Goal: Task Accomplishment & Management: Complete application form

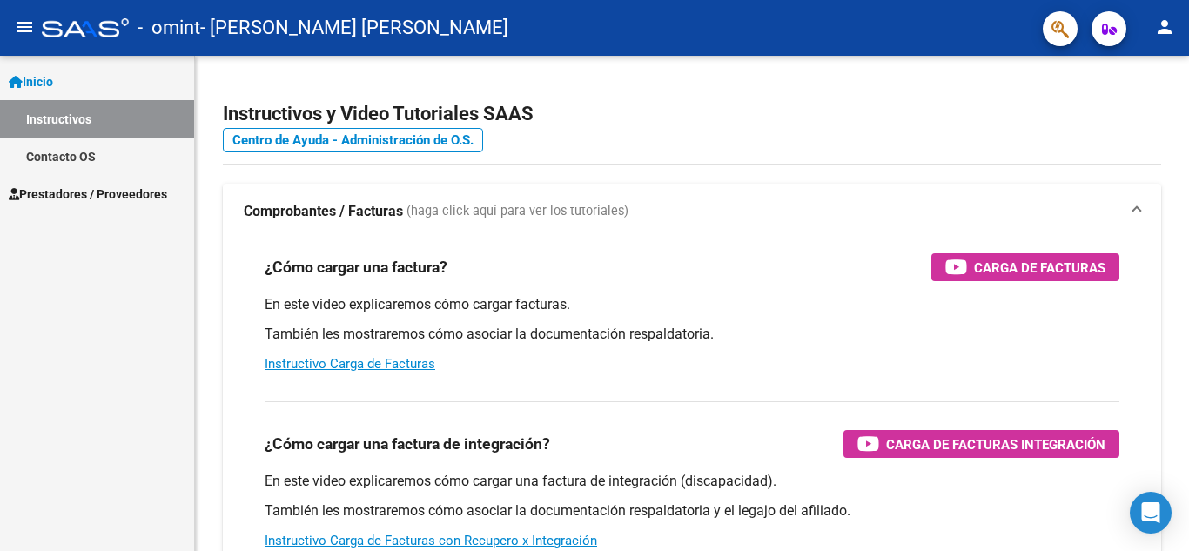
drag, startPoint x: 0, startPoint y: 0, endPoint x: 52, endPoint y: 74, distance: 90.6
click at [52, 74] on span "Inicio" at bounding box center [31, 81] width 44 height 19
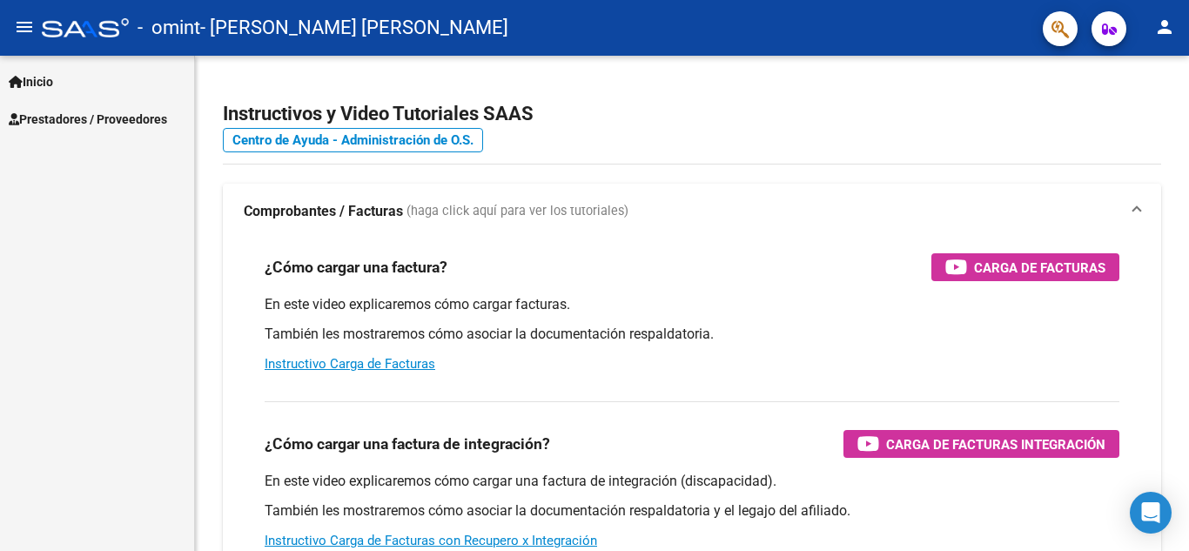
click at [82, 106] on link "Prestadores / Proveedores" at bounding box center [97, 118] width 194 height 37
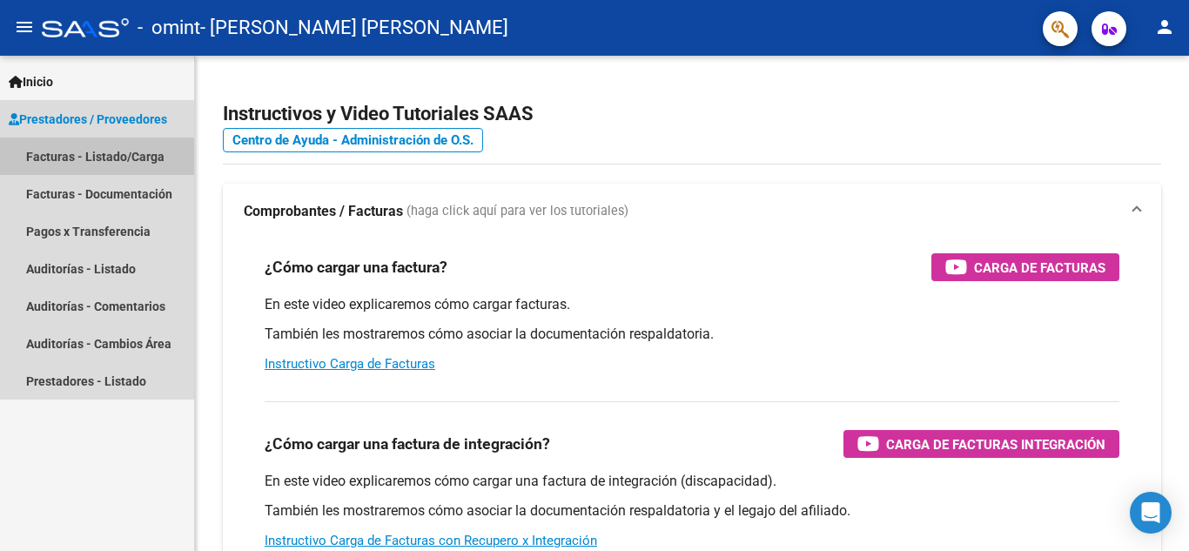
click at [96, 158] on link "Facturas - Listado/Carga" at bounding box center [97, 156] width 194 height 37
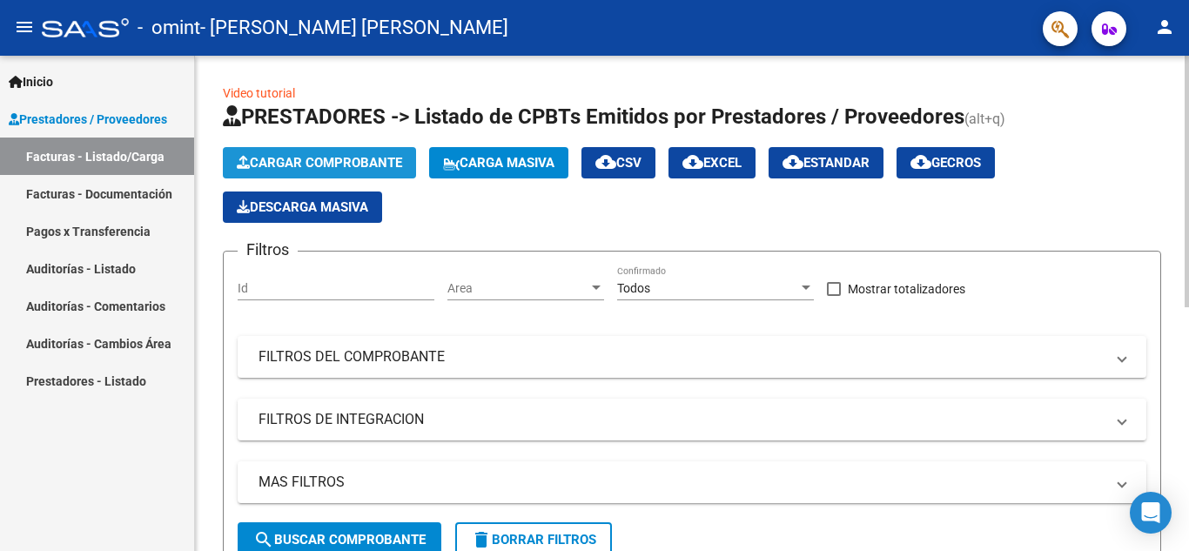
click at [361, 158] on span "Cargar Comprobante" at bounding box center [319, 163] width 165 height 16
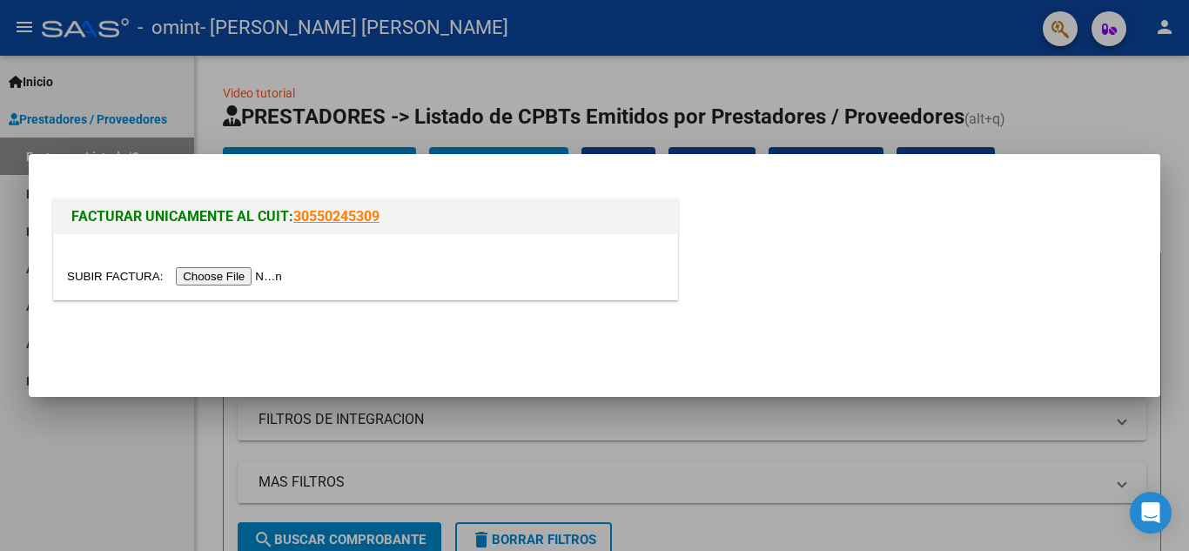
click at [259, 280] on input "file" at bounding box center [177, 276] width 220 height 18
click at [219, 274] on input "file" at bounding box center [177, 276] width 220 height 18
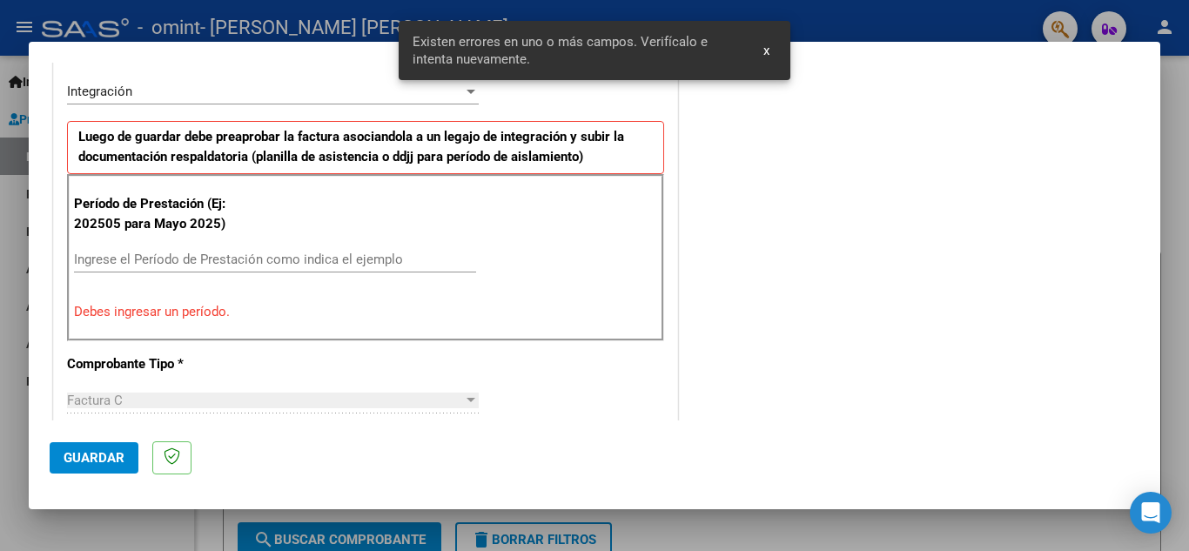
scroll to position [427, 0]
click at [168, 254] on input "Ingrese el Período de Prestación como indica el ejemplo" at bounding box center [275, 260] width 402 height 16
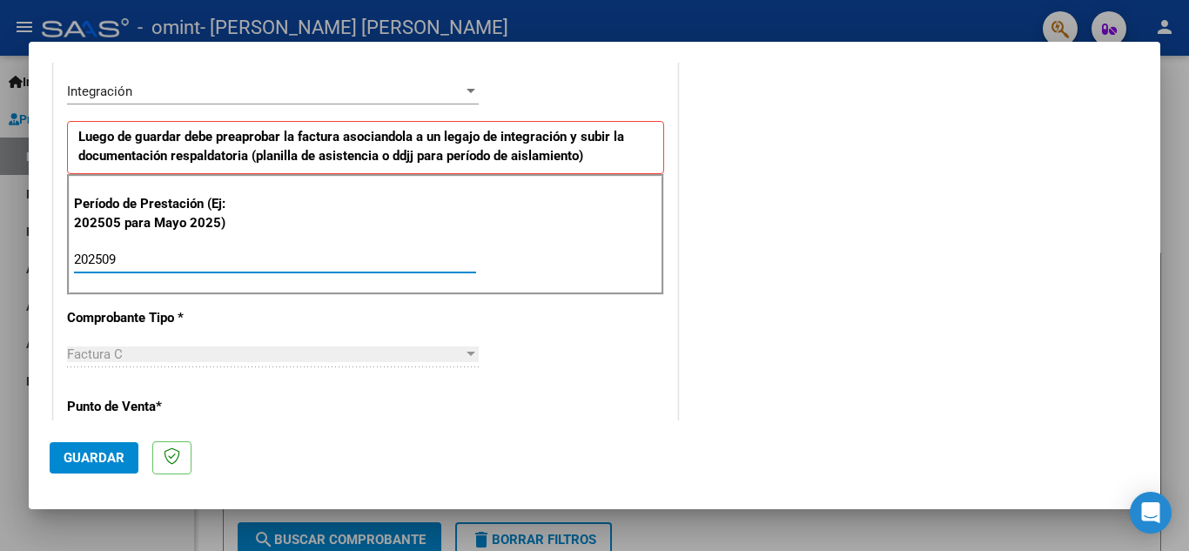
type input "202509"
click at [124, 450] on button "Guardar" at bounding box center [94, 457] width 89 height 31
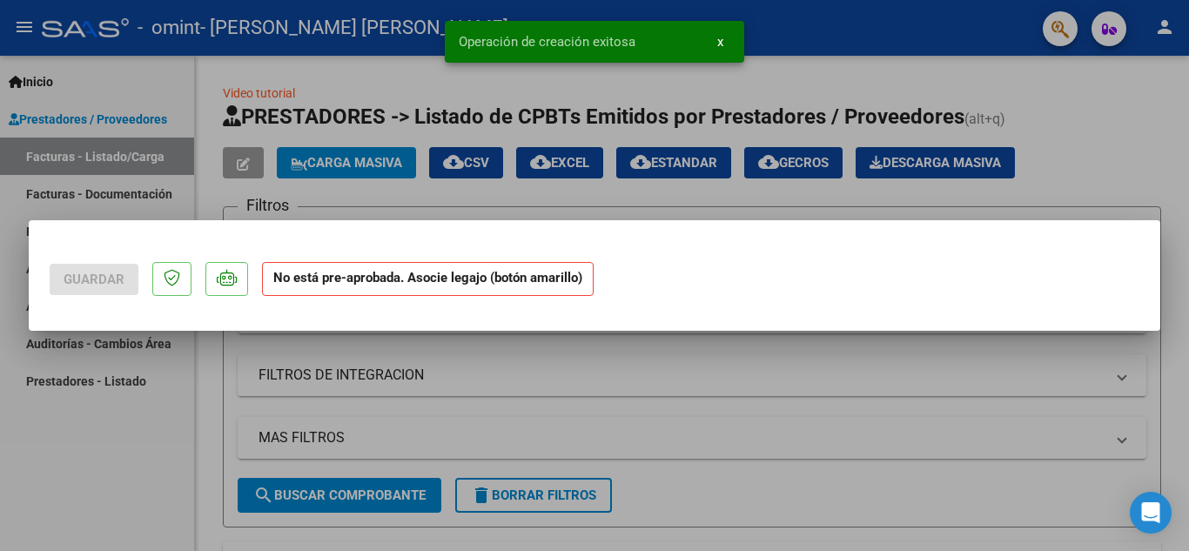
scroll to position [0, 0]
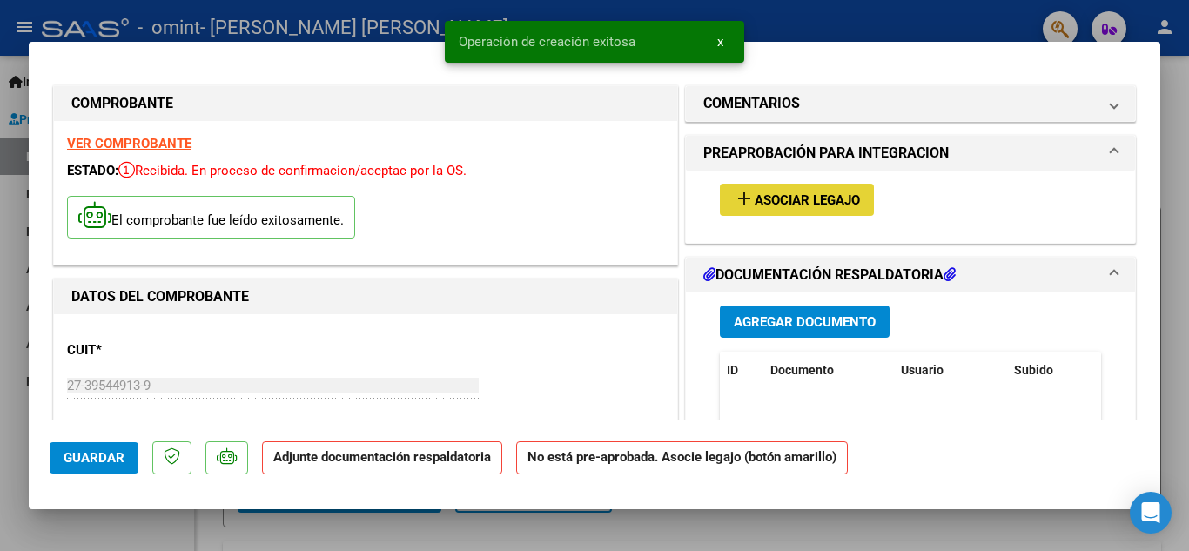
click at [781, 203] on span "Asociar Legajo" at bounding box center [807, 200] width 105 height 16
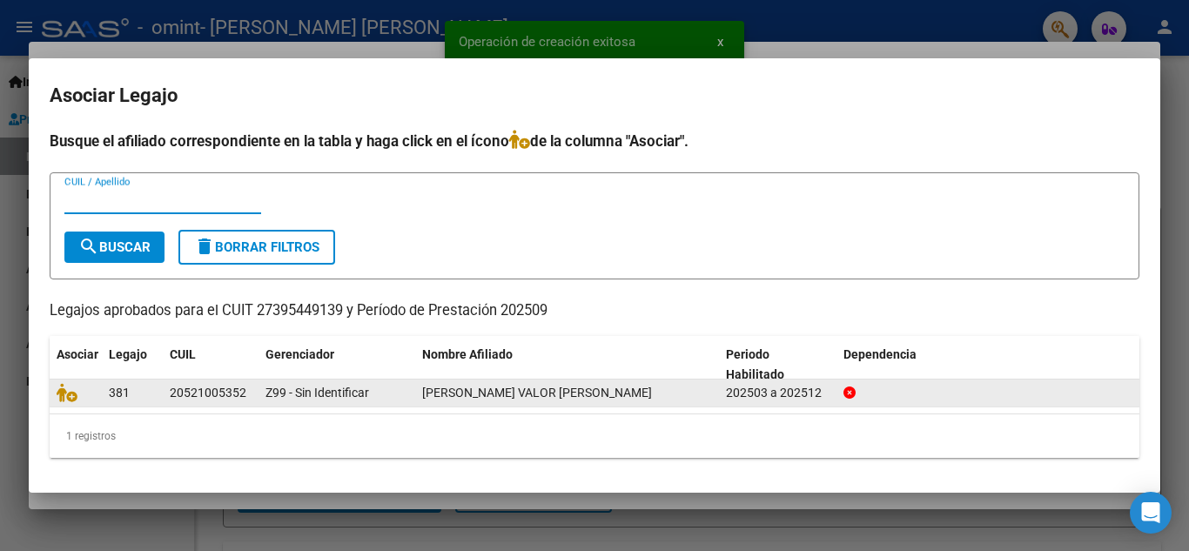
click at [198, 407] on datatable-body-cell "20521005352" at bounding box center [211, 393] width 96 height 27
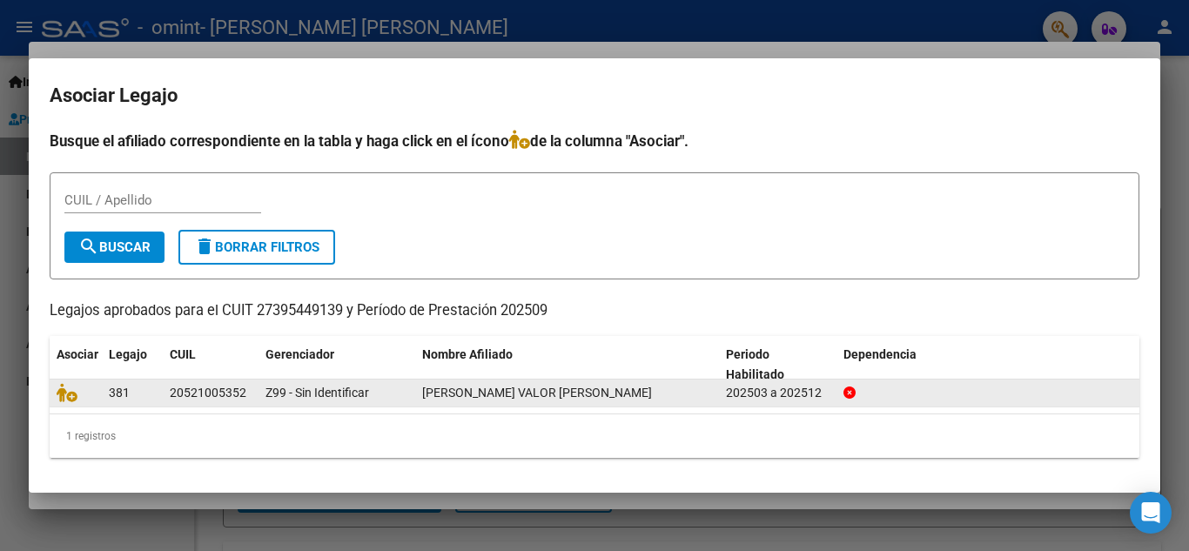
click at [181, 400] on div "20521005352" at bounding box center [208, 393] width 77 height 20
click at [70, 395] on icon at bounding box center [67, 392] width 21 height 19
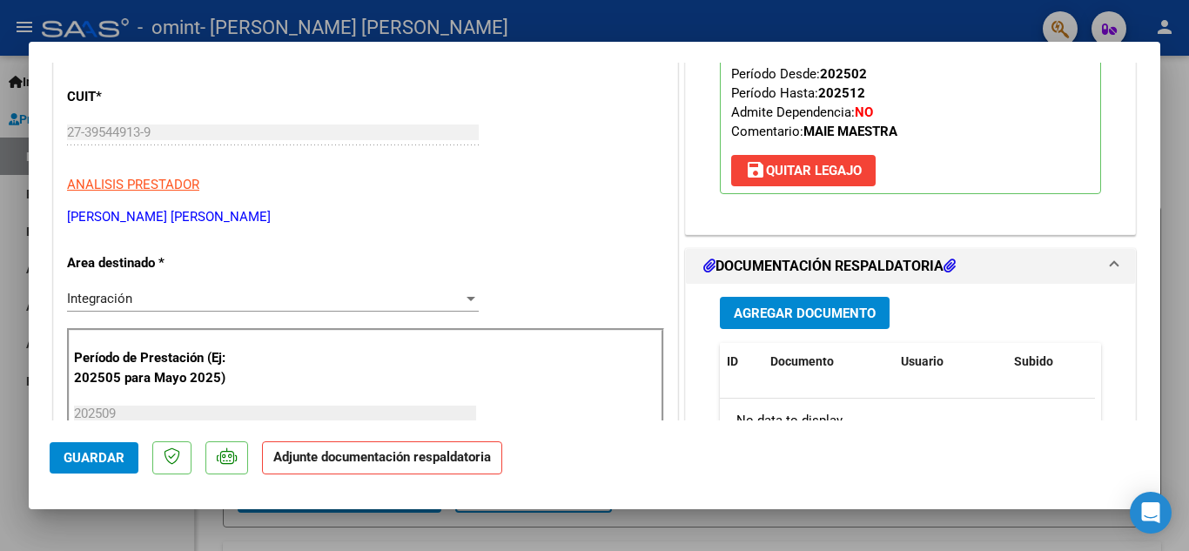
scroll to position [266, 0]
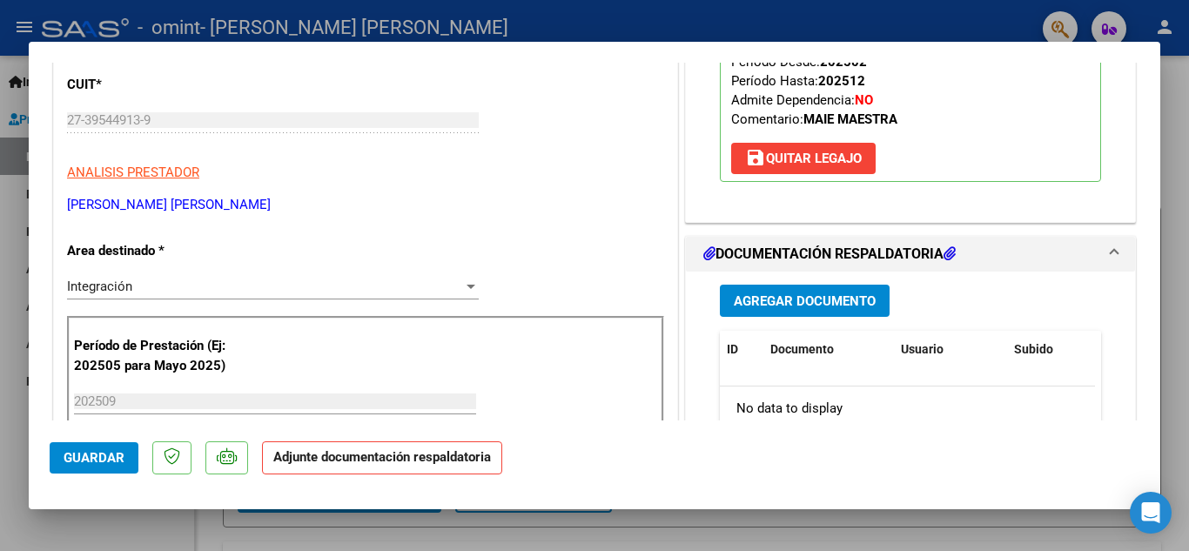
click at [863, 293] on span "Agregar Documento" at bounding box center [805, 301] width 142 height 16
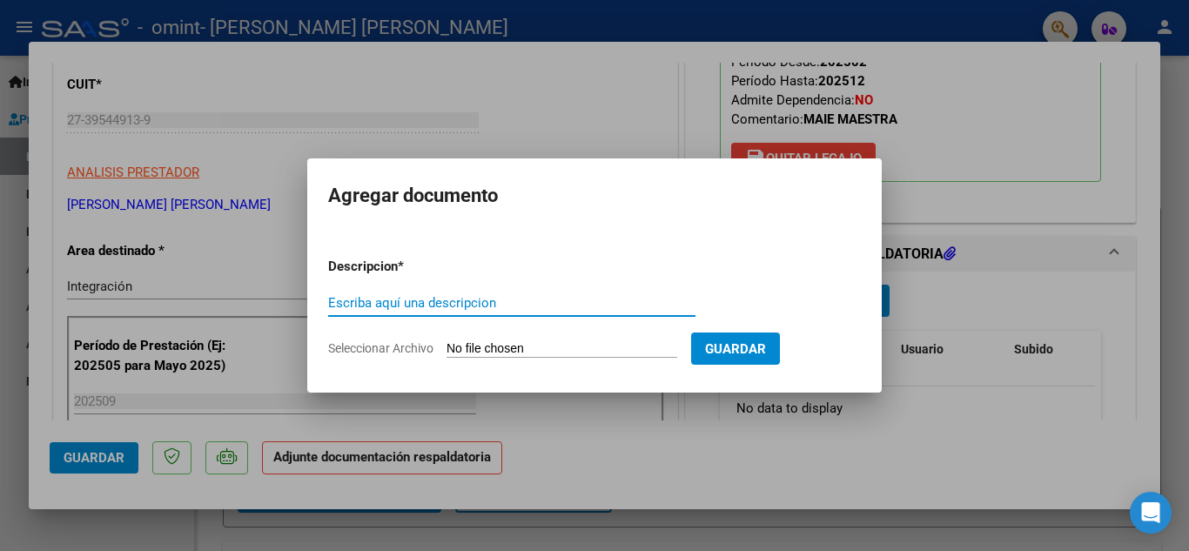
click at [562, 351] on input "Seleccionar Archivo" at bounding box center [562, 349] width 231 height 17
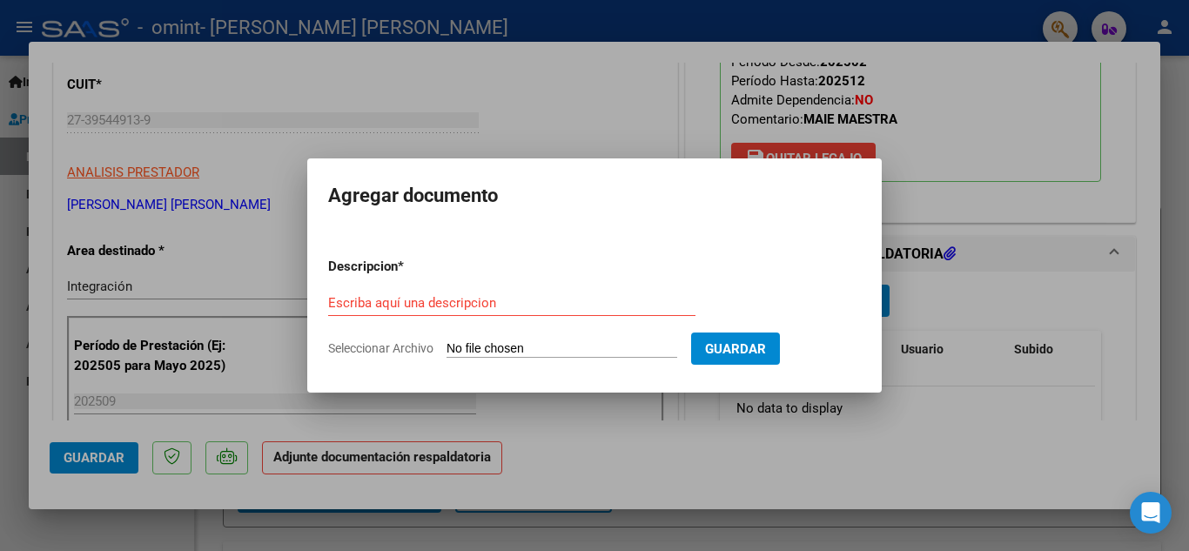
type input "C:\fakepath\asistencia tomi septiembre 2025 (1).pdf"
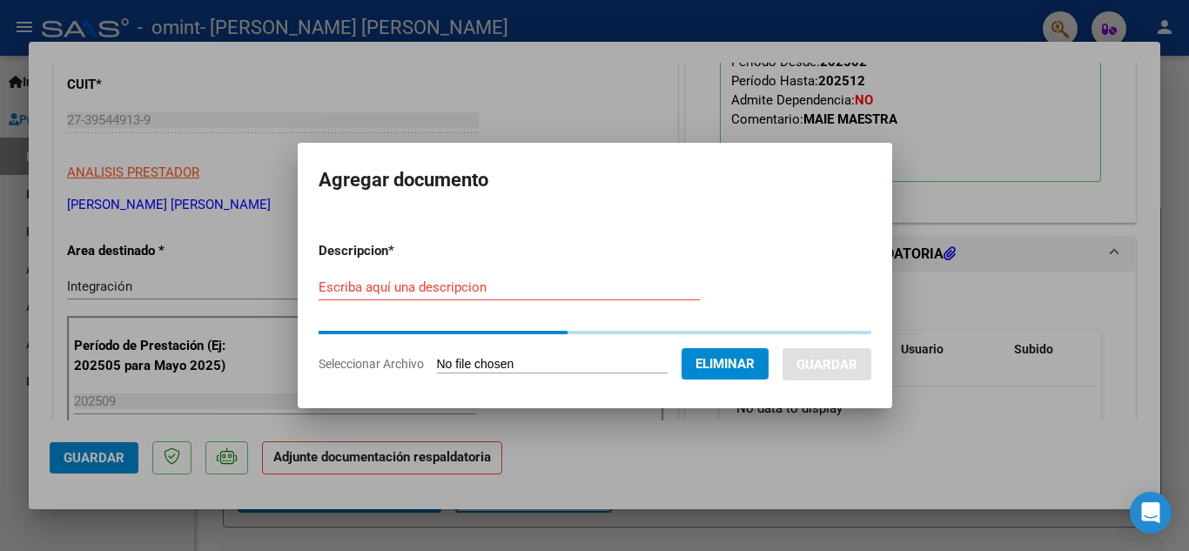
click at [384, 285] on input "Escriba aquí una descripcion" at bounding box center [509, 287] width 381 height 16
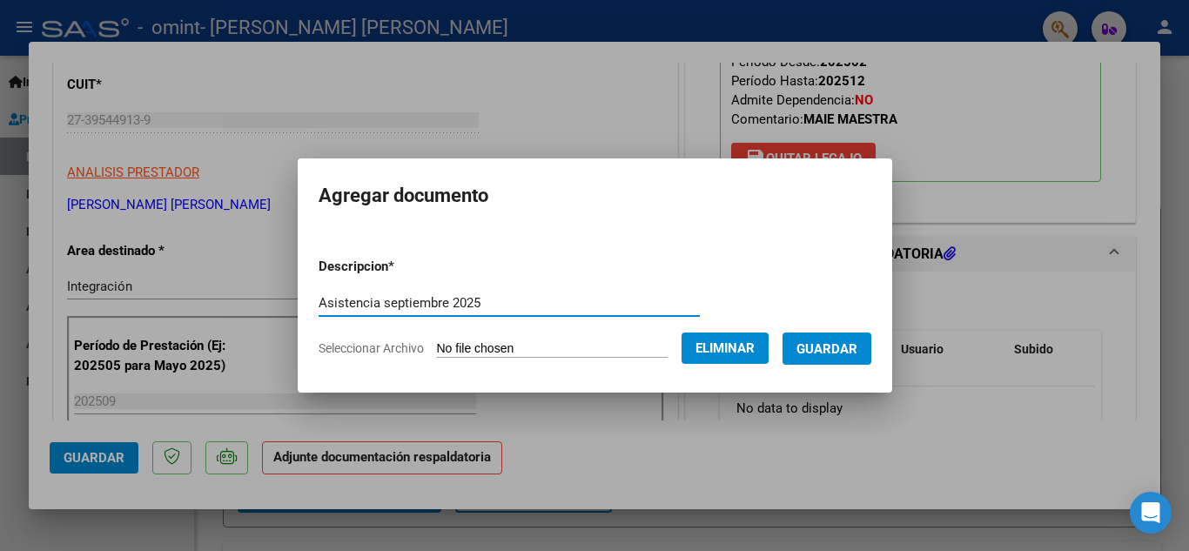
type input "Asistencia septiembre 2025"
click at [834, 341] on span "Guardar" at bounding box center [827, 349] width 61 height 16
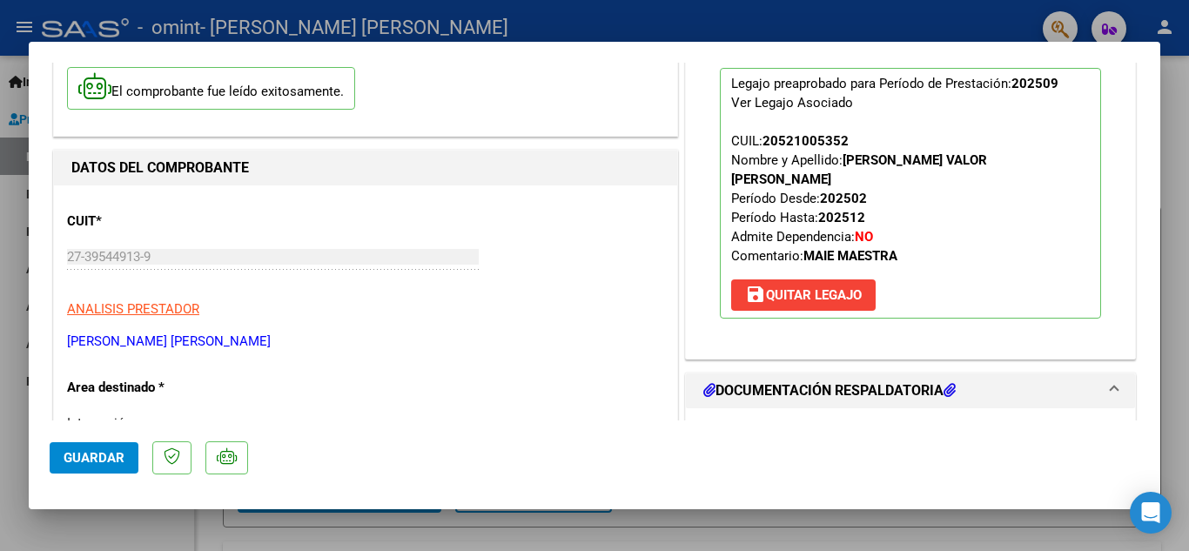
scroll to position [0, 0]
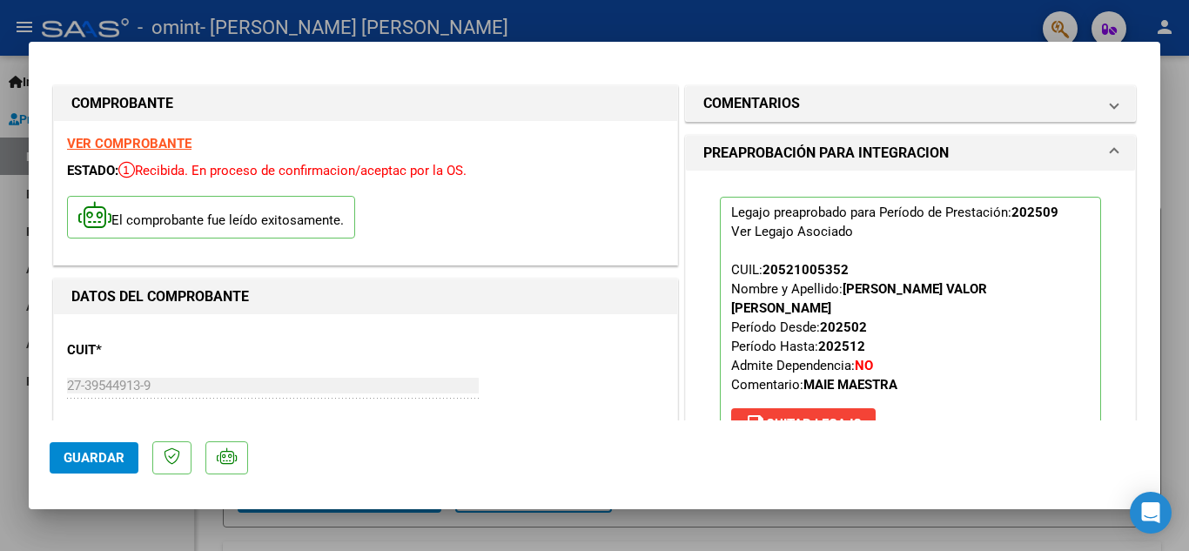
click at [115, 455] on span "Guardar" at bounding box center [94, 458] width 61 height 16
